Goal: Task Accomplishment & Management: Manage account settings

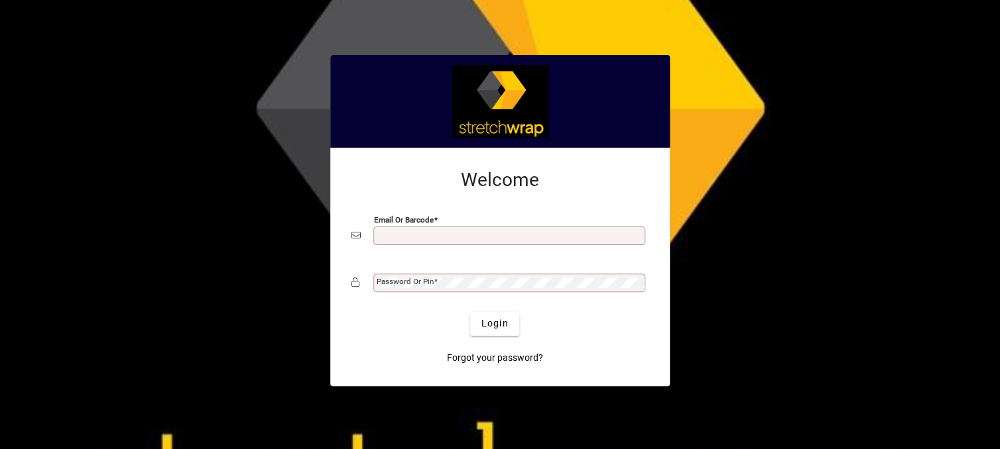
click at [408, 239] on input "Email or Barcode" at bounding box center [511, 236] width 268 height 11
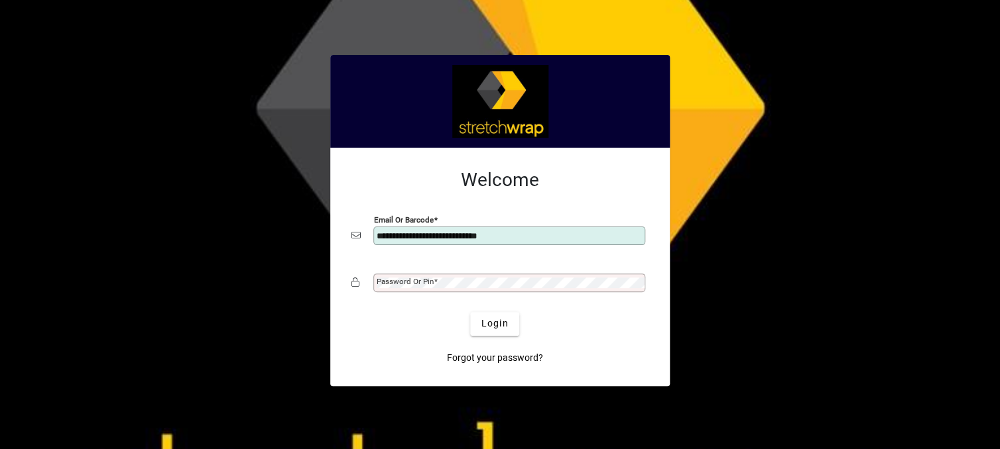
type input "**********"
click at [418, 280] on mat-label "Password or Pin" at bounding box center [405, 281] width 57 height 9
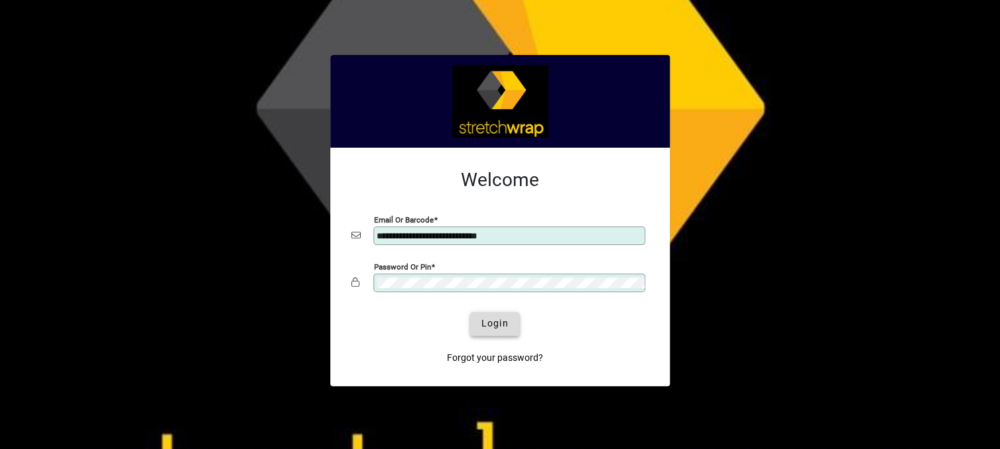
click at [501, 331] on span "submit" at bounding box center [494, 324] width 48 height 32
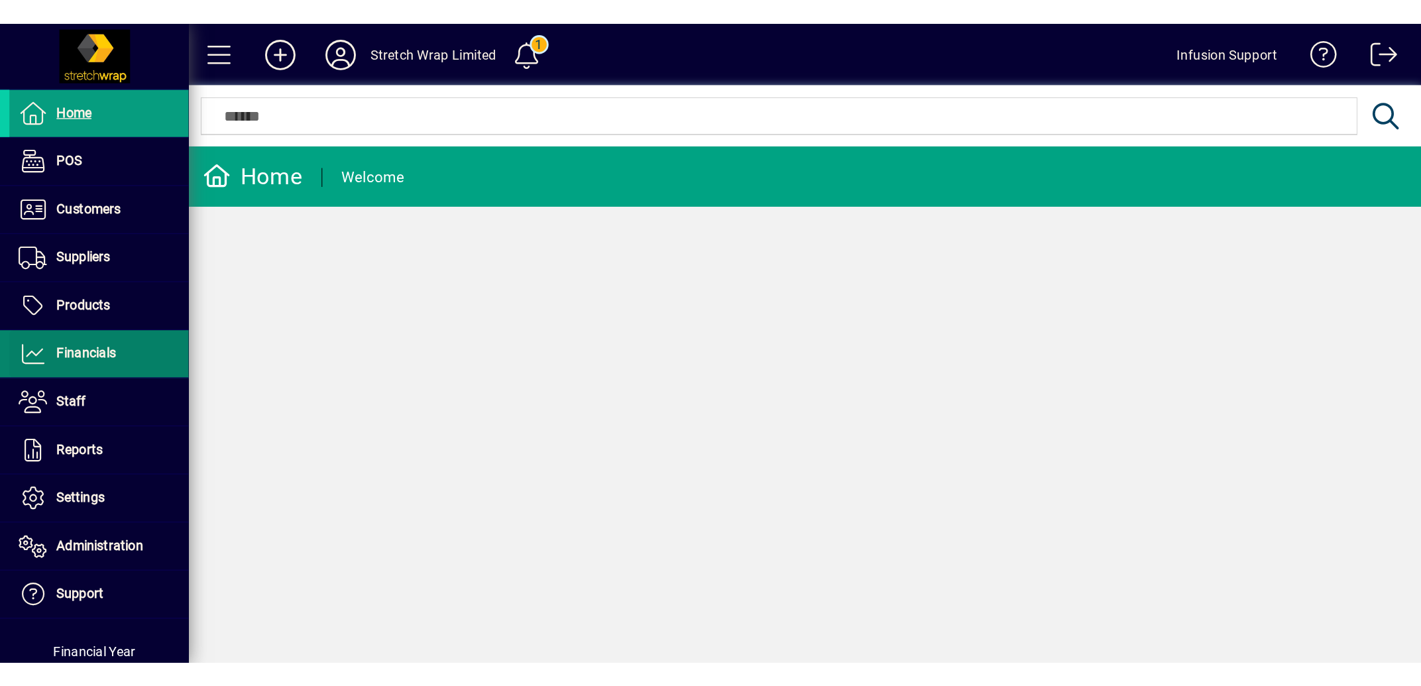
scroll to position [97, 0]
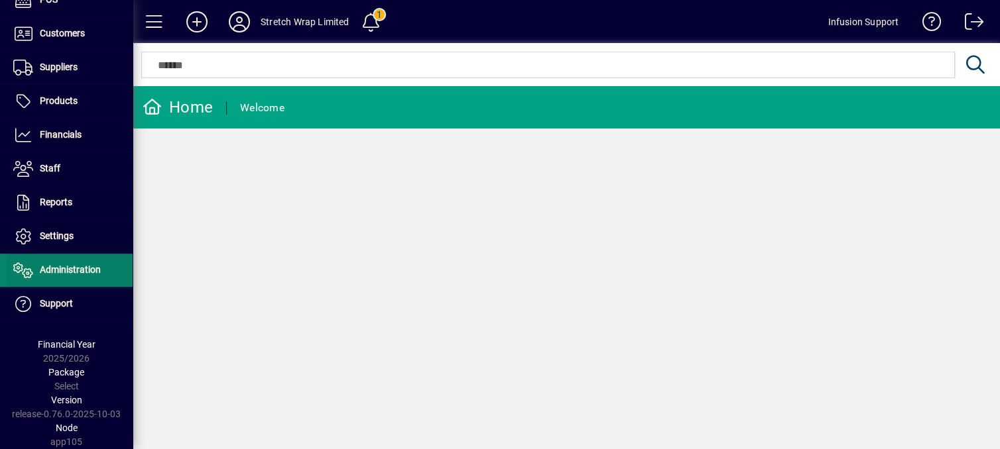
click at [77, 267] on span "Administration" at bounding box center [70, 270] width 61 height 11
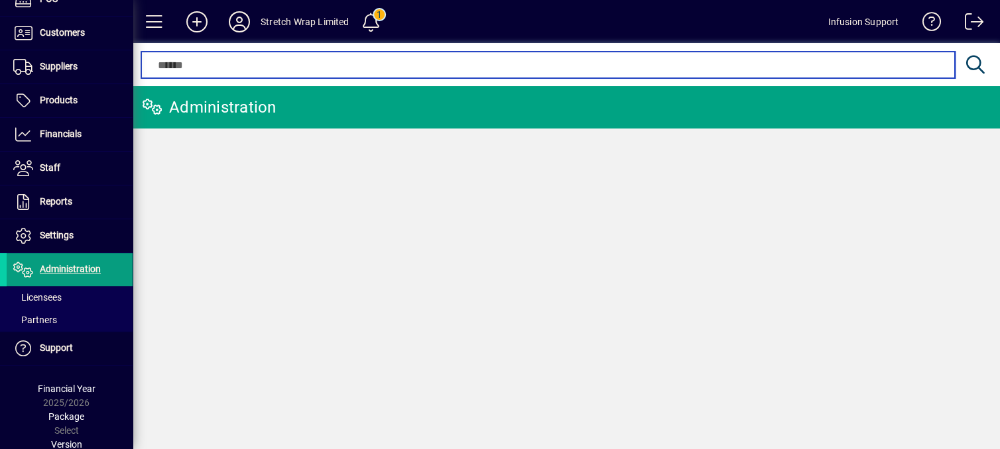
click at [236, 65] on input "text" at bounding box center [547, 65] width 793 height 16
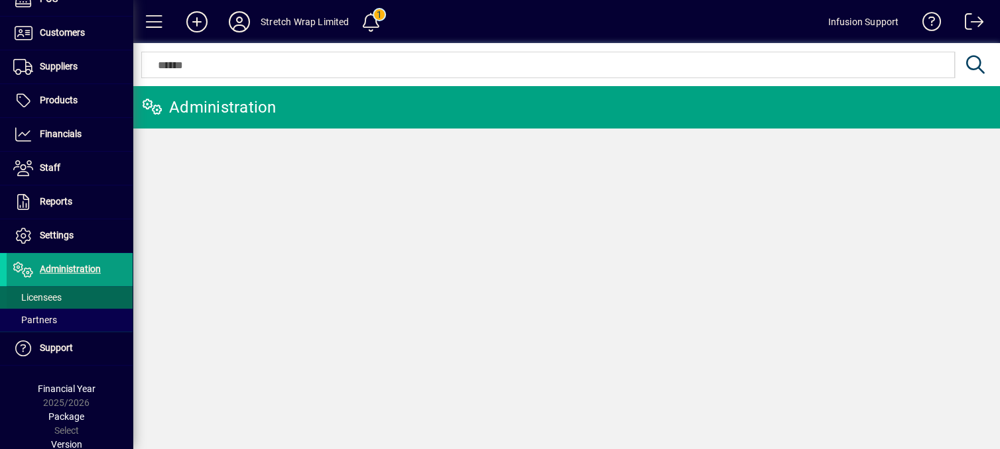
click at [50, 297] on span "Licensees" at bounding box center [37, 297] width 48 height 11
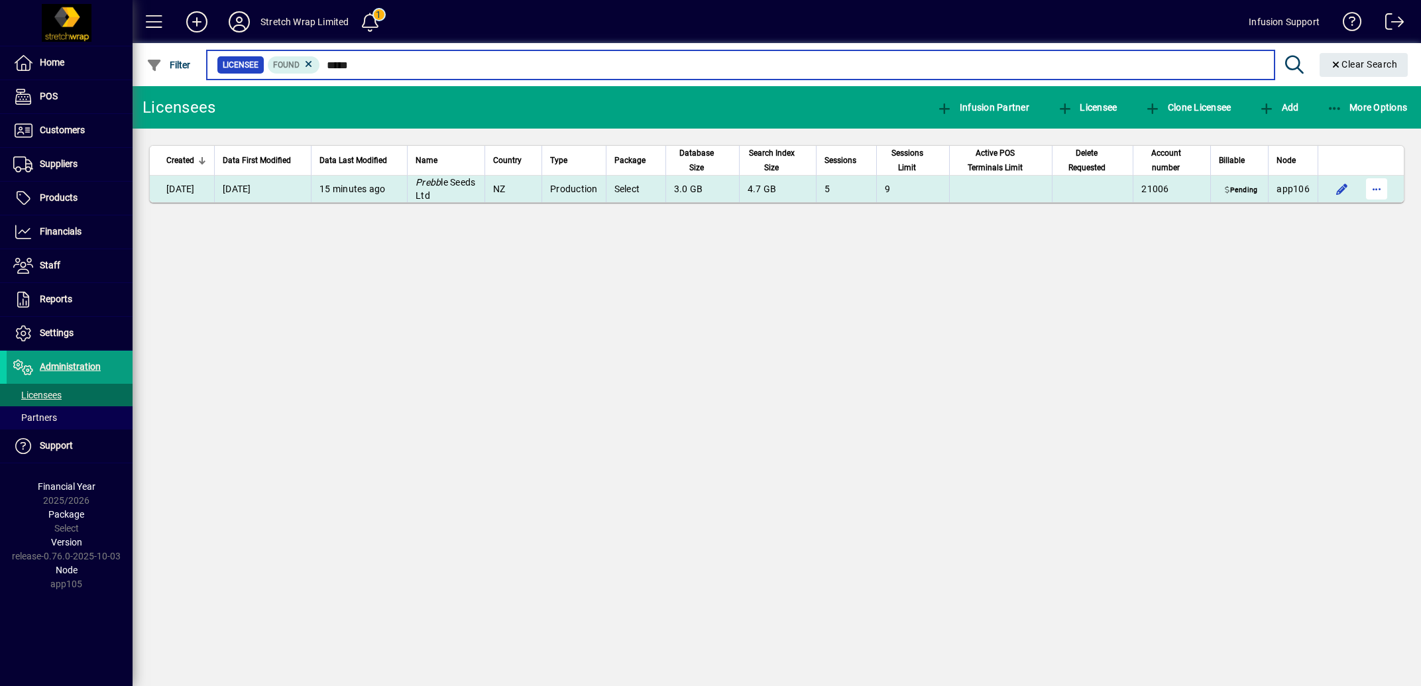
type input "*****"
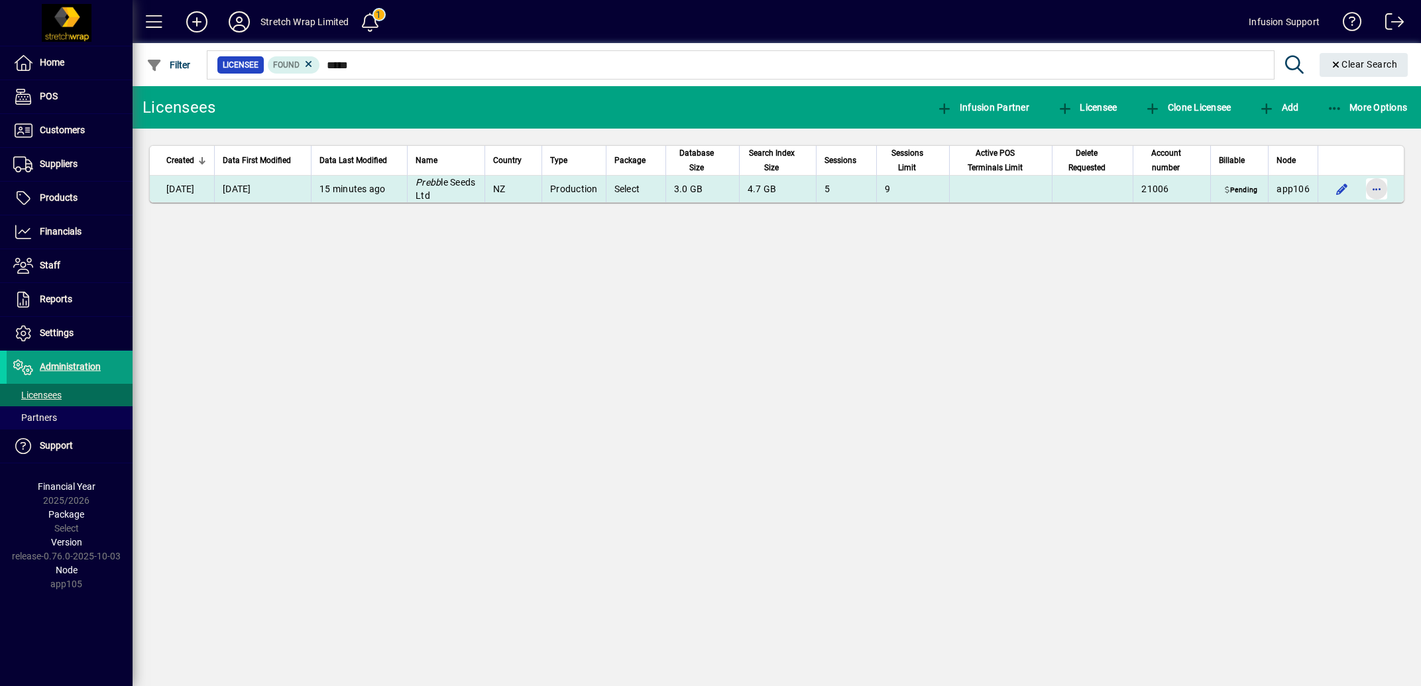
click at [999, 188] on span "button" at bounding box center [1377, 189] width 32 height 32
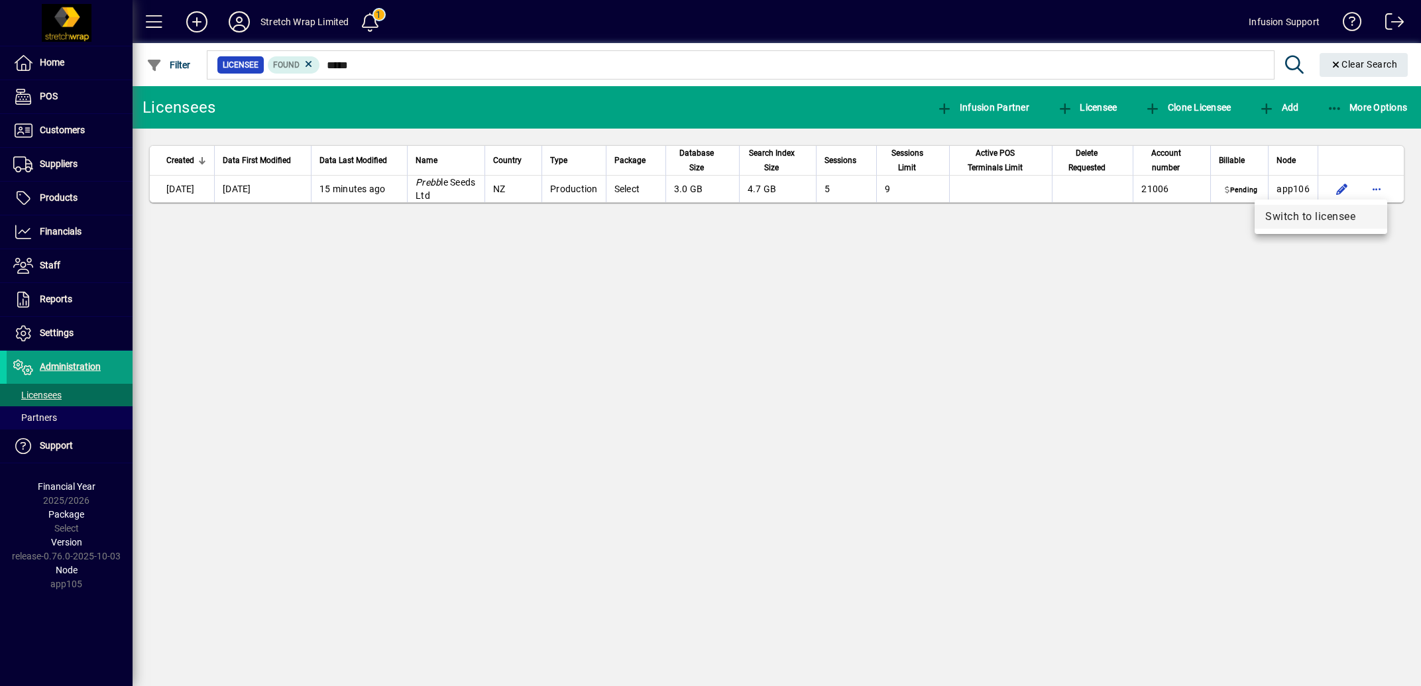
click at [999, 215] on span "Switch to licensee" at bounding box center [1321, 217] width 111 height 16
